Goal: Find specific page/section: Find specific page/section

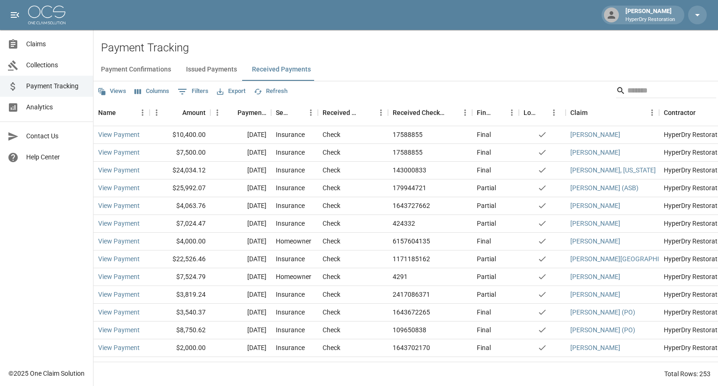
click at [50, 43] on span "Claims" at bounding box center [55, 44] width 59 height 10
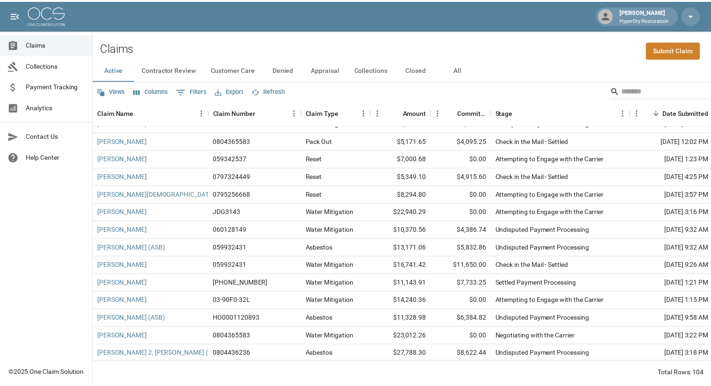
scroll to position [615, 0]
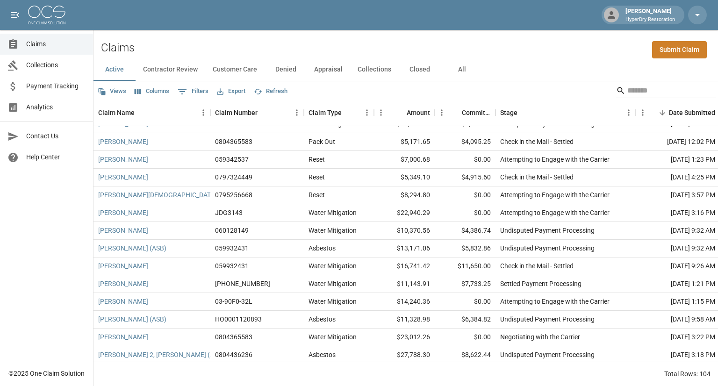
click at [66, 109] on span "Analytics" at bounding box center [55, 107] width 59 height 10
